Goal: Task Accomplishment & Management: Manage account settings

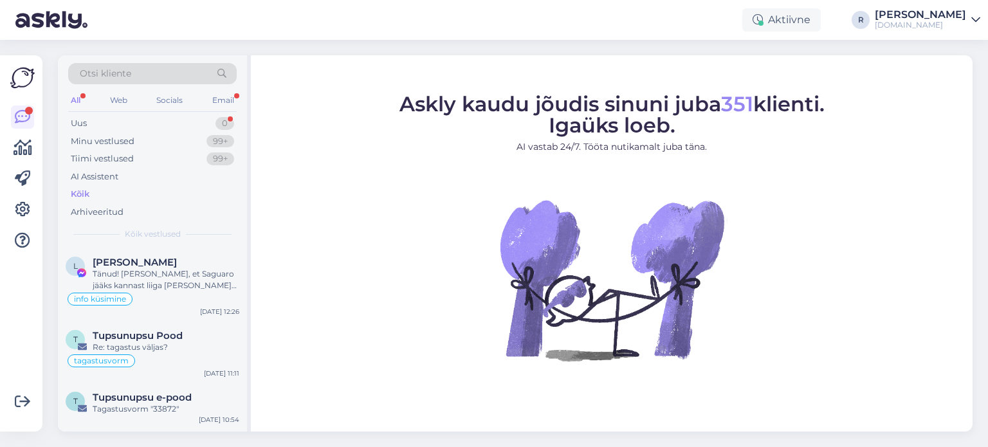
click at [230, 100] on div "Email" at bounding box center [223, 100] width 27 height 17
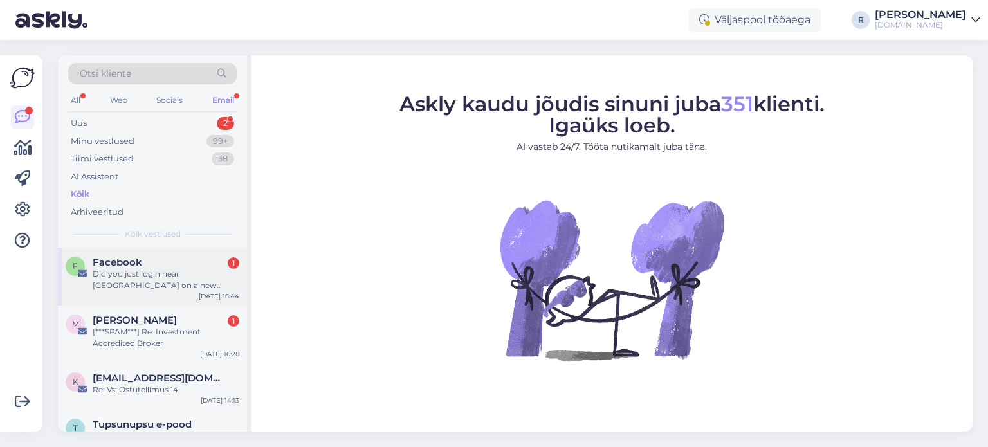
click at [154, 272] on div "Did you just login near [GEOGRAPHIC_DATA] on a new device?" at bounding box center [166, 279] width 147 height 23
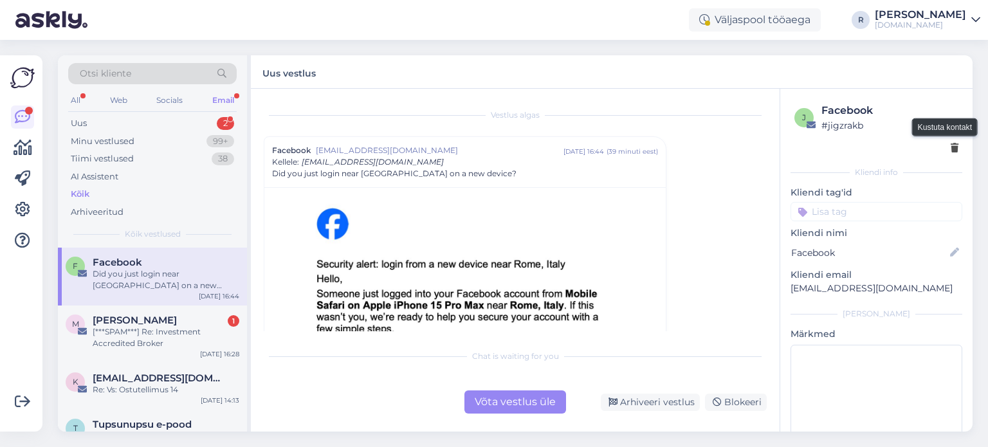
click at [951, 148] on icon at bounding box center [955, 148] width 8 height 9
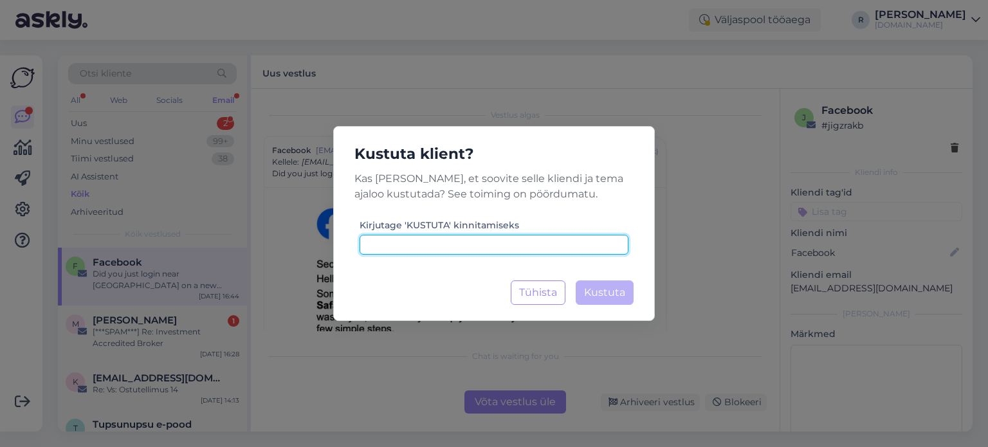
click at [471, 248] on input at bounding box center [494, 245] width 269 height 20
type input "kustuta"
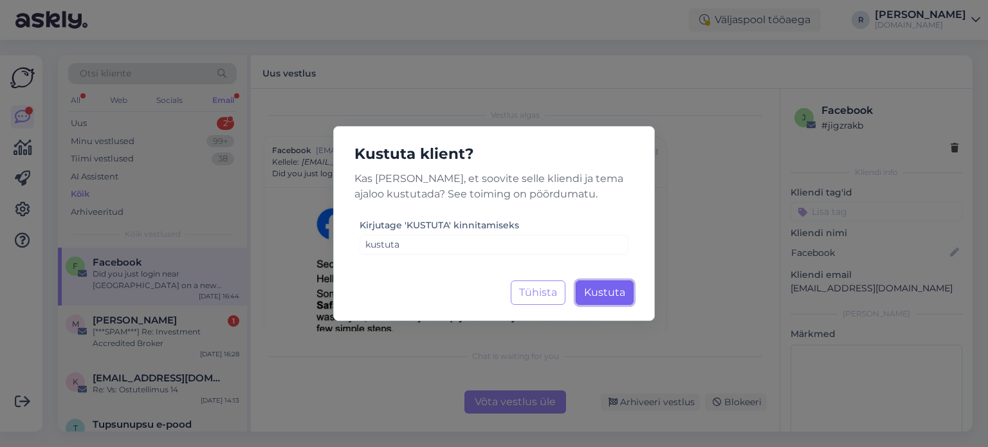
click at [600, 292] on span "Kustuta" at bounding box center [604, 292] width 41 height 12
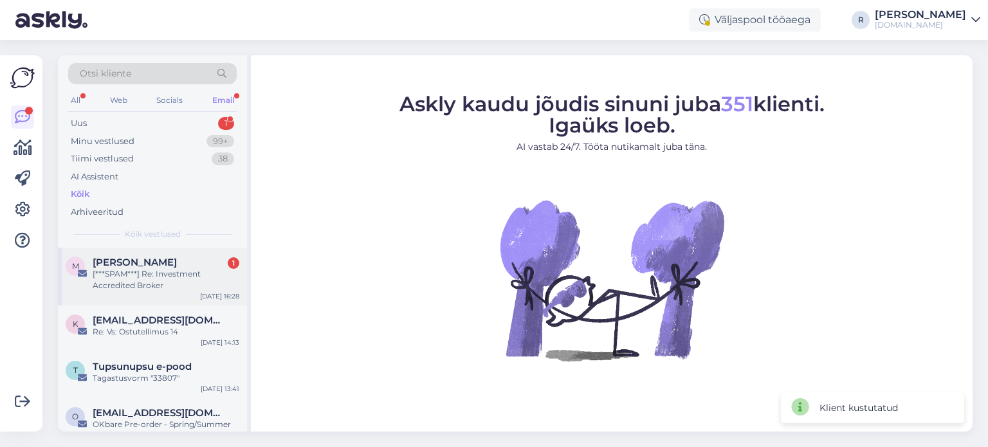
click at [151, 280] on div "[***SPAM***] Re: Investment Accredited Broker" at bounding box center [166, 279] width 147 height 23
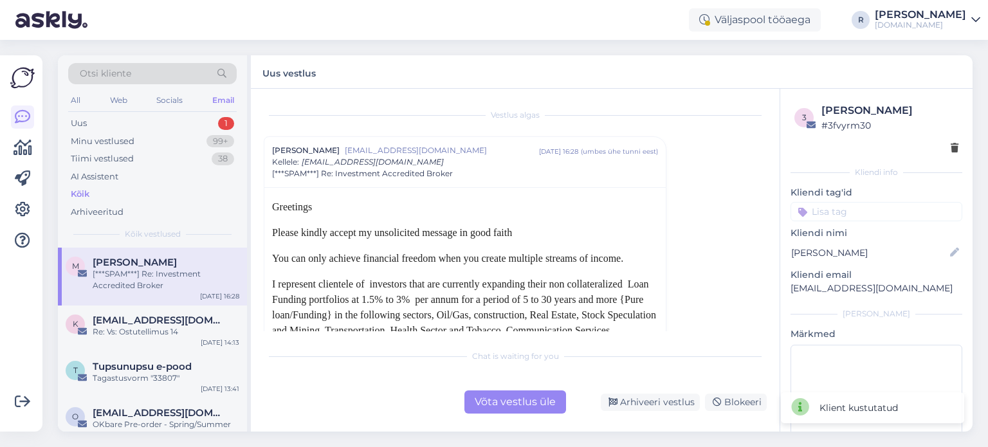
click at [939, 151] on div at bounding box center [876, 149] width 164 height 14
click at [951, 149] on icon at bounding box center [955, 148] width 8 height 9
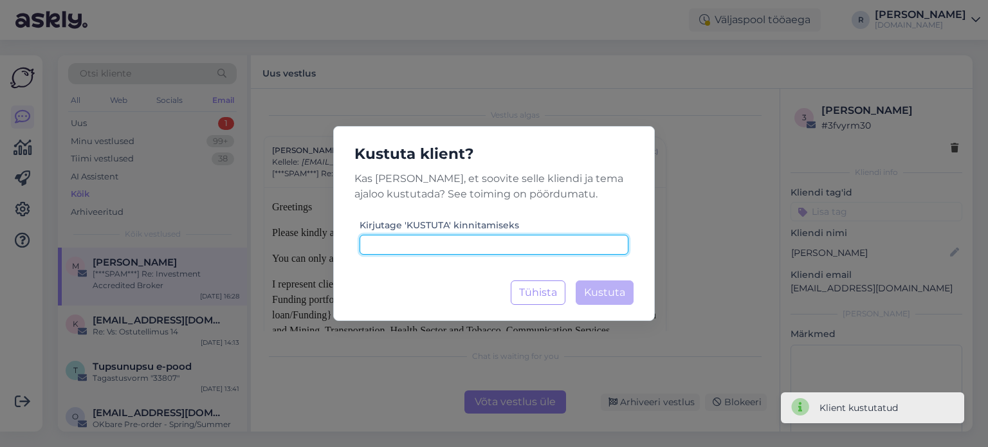
click at [445, 243] on input at bounding box center [494, 245] width 269 height 20
paste input "kustuta"
type input "kustuta"
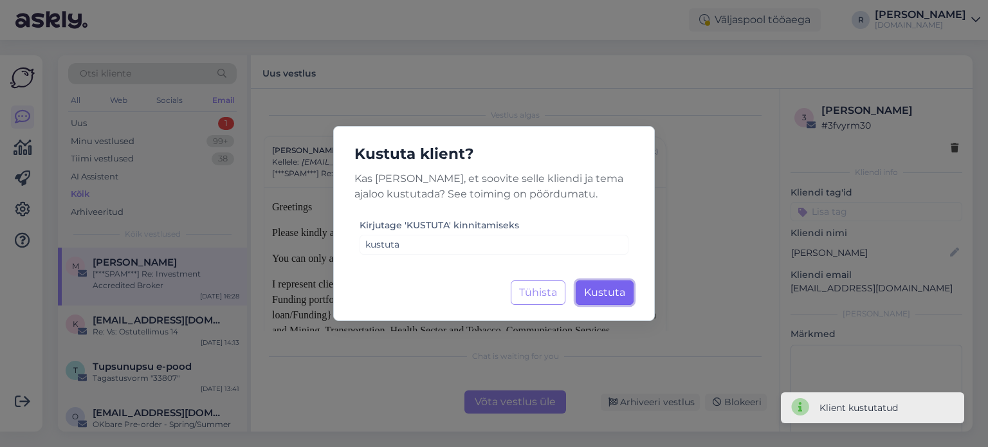
click at [623, 300] on button "Kustuta Laadimine..." at bounding box center [605, 292] width 58 height 24
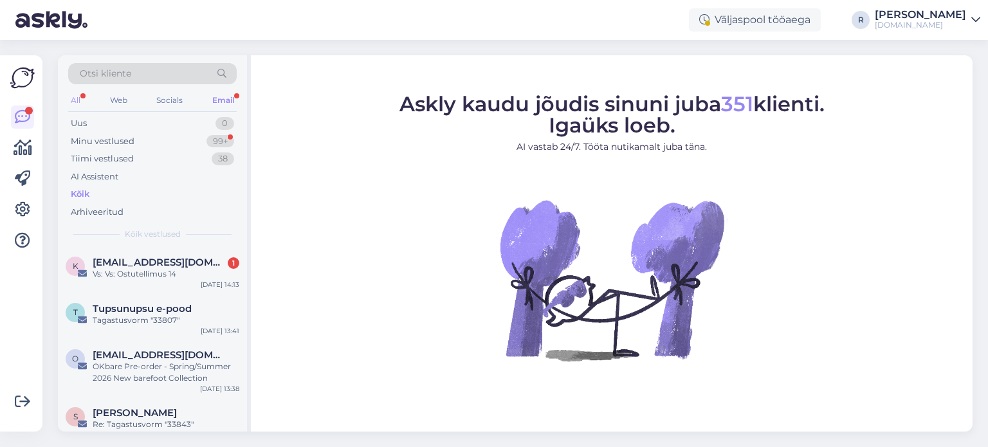
click at [77, 98] on div "All" at bounding box center [75, 100] width 15 height 17
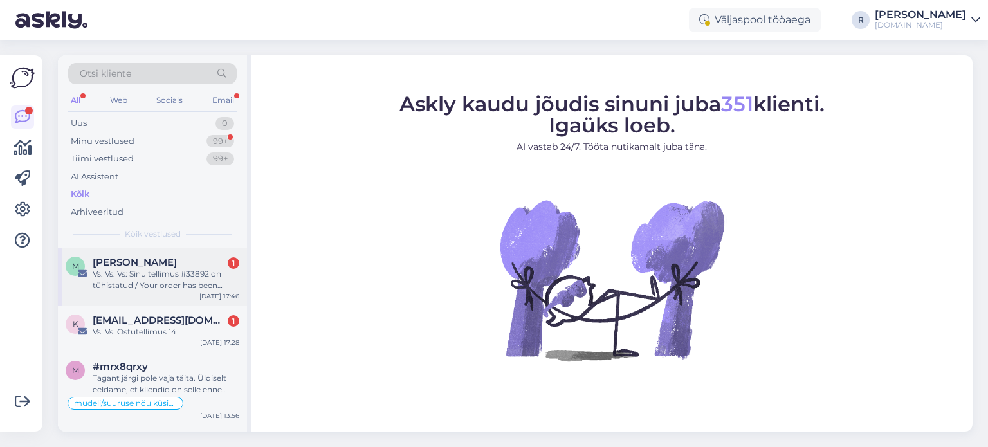
click at [162, 274] on div "Vs: Vs: Vs: Sinu tellimus #33892 on tühistatud / Your order has been cancelled" at bounding box center [166, 279] width 147 height 23
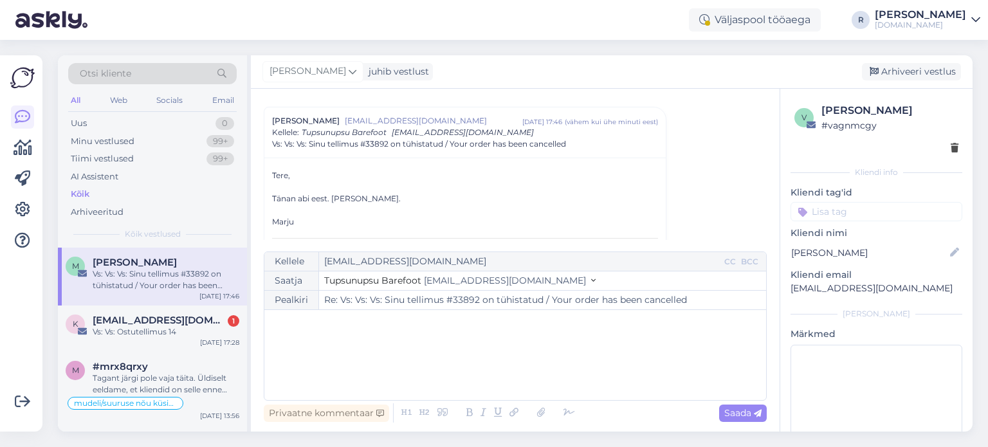
scroll to position [217, 0]
